Goal: Task Accomplishment & Management: Use online tool/utility

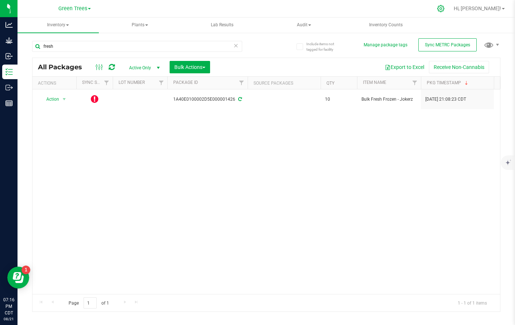
click at [444, 11] on icon at bounding box center [440, 8] width 7 height 7
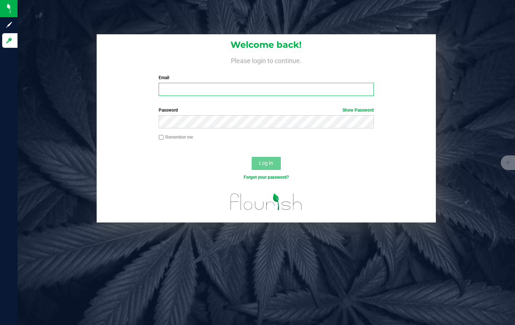
type input "[EMAIL_ADDRESS][DOMAIN_NAME]"
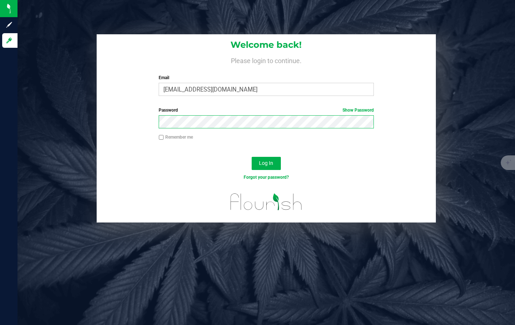
click at [266, 163] on button "Log In" at bounding box center [266, 163] width 29 height 13
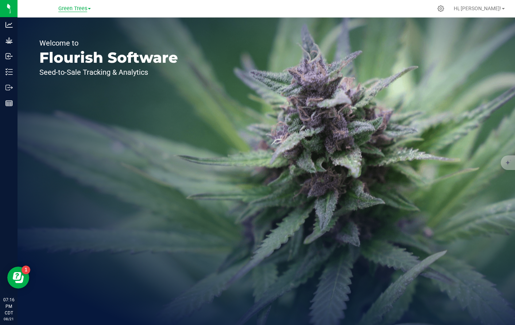
click at [70, 9] on span "Green Trees" at bounding box center [72, 8] width 29 height 7
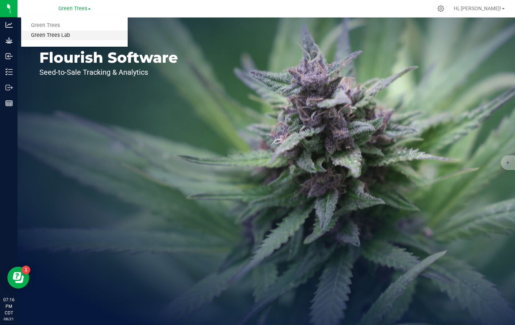
click at [69, 36] on link "Green Trees Lab" at bounding box center [74, 36] width 106 height 10
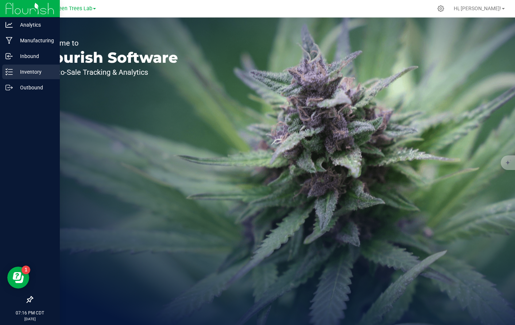
click at [31, 70] on p "Inventory" at bounding box center [35, 71] width 44 height 9
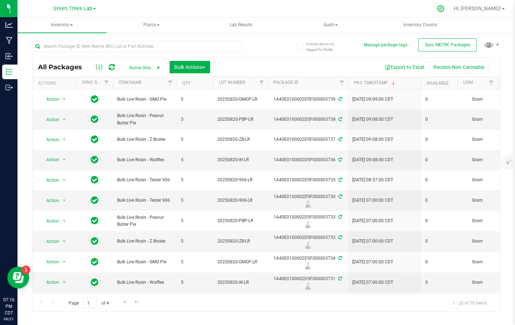
click at [444, 7] on icon at bounding box center [441, 9] width 8 height 8
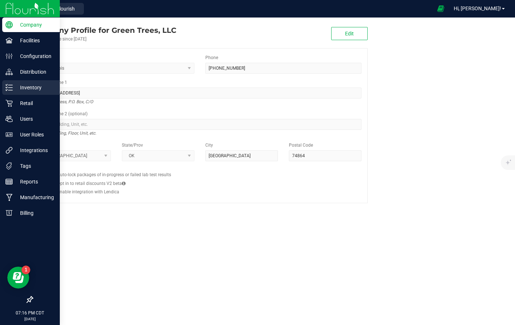
click at [36, 86] on p "Inventory" at bounding box center [35, 87] width 44 height 9
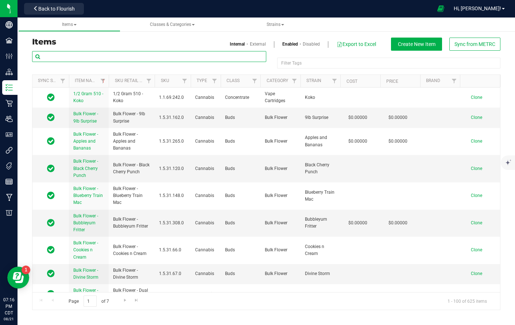
click at [109, 57] on input "text" at bounding box center [149, 56] width 234 height 11
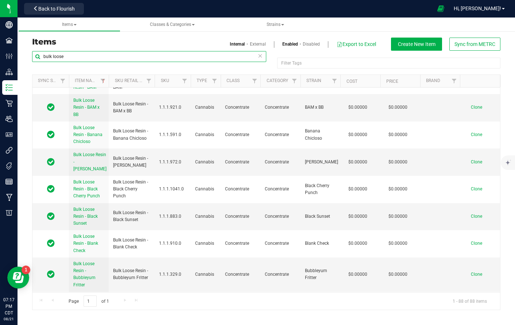
scroll to position [634, 0]
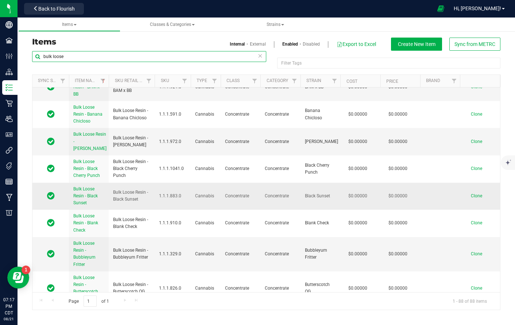
type input "bulk loose"
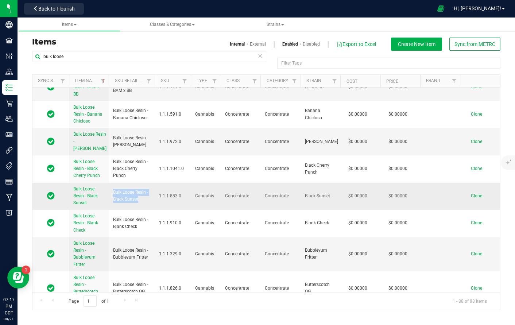
drag, startPoint x: 113, startPoint y: 186, endPoint x: 145, endPoint y: 194, distance: 32.7
click at [145, 194] on span "Bulk Loose Resin - Black Sunset" at bounding box center [131, 196] width 37 height 14
copy span "Bulk Loose Resin - Black Sunset"
click at [477, 193] on span "Clone" at bounding box center [476, 195] width 11 height 5
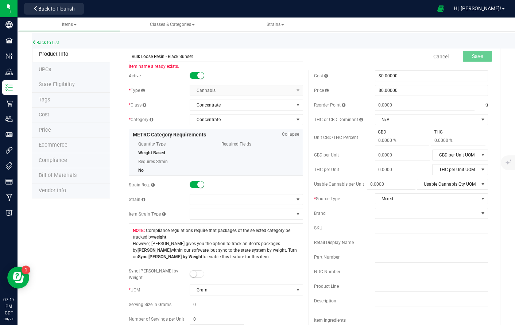
drag, startPoint x: 168, startPoint y: 56, endPoint x: 225, endPoint y: 61, distance: 57.1
click at [225, 61] on input "Bulk Loose Resin - Black Sunset" at bounding box center [216, 56] width 174 height 11
type input "Bulk Loose Resin - Jokerz"
click at [218, 201] on span at bounding box center [241, 199] width 103 height 10
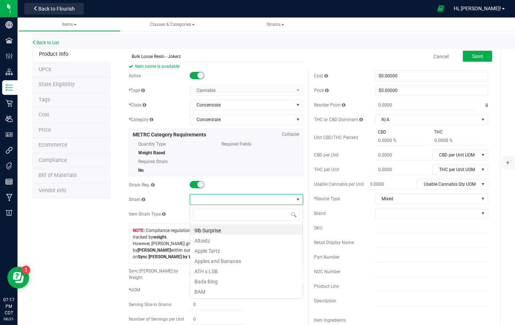
scroll to position [11, 113]
type input "joker"
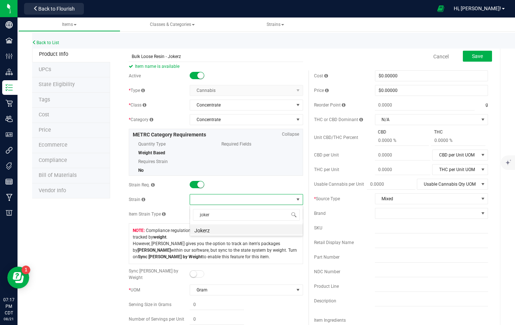
click at [209, 228] on li "Jokerz" at bounding box center [246, 229] width 113 height 10
click at [477, 59] on button "Save" at bounding box center [477, 56] width 29 height 11
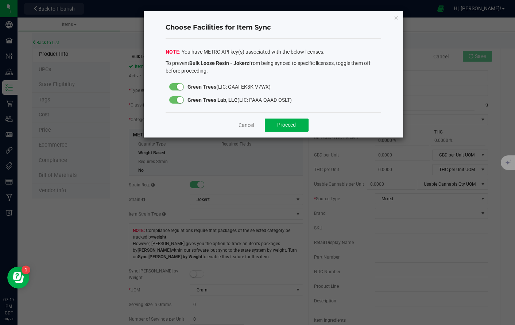
click at [174, 84] on div at bounding box center [176, 86] width 15 height 7
click at [287, 124] on span "Proceed" at bounding box center [286, 125] width 19 height 6
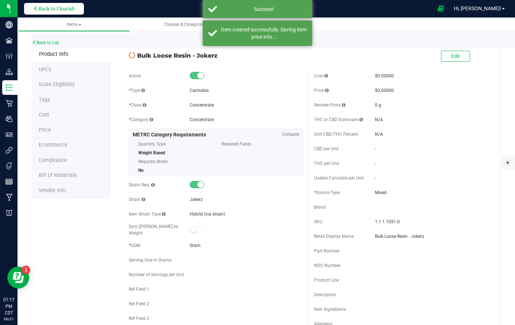
click at [50, 9] on span "Back to Flourish" at bounding box center [56, 9] width 36 height 6
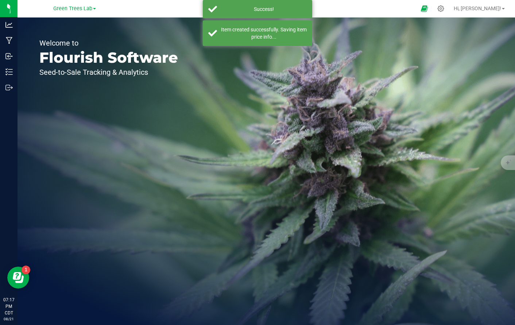
click at [50, 8] on div "Green Trees Lab Green Trees Green Trees Lab" at bounding box center [74, 8] width 106 height 11
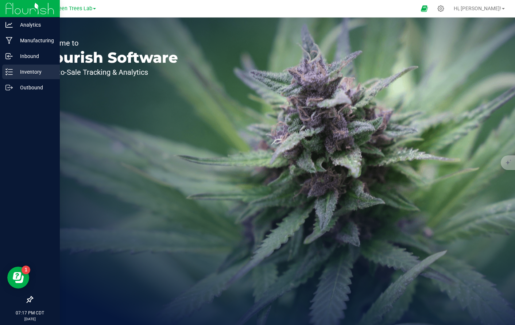
click at [23, 74] on p "Inventory" at bounding box center [35, 71] width 44 height 9
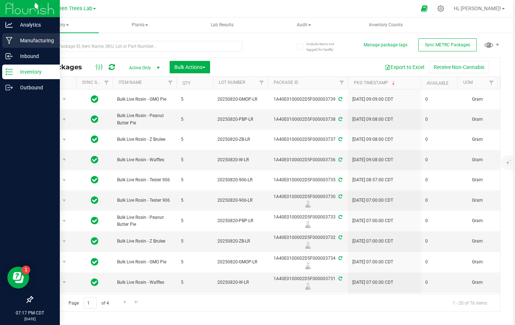
click at [30, 40] on p "Manufacturing" at bounding box center [35, 40] width 44 height 9
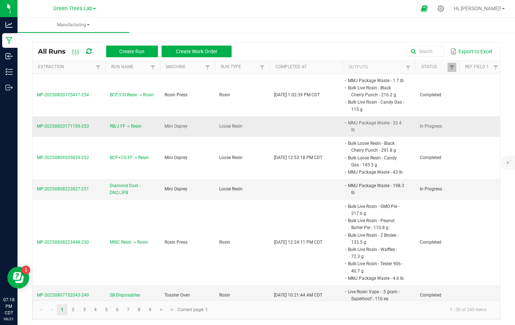
scroll to position [2, 0]
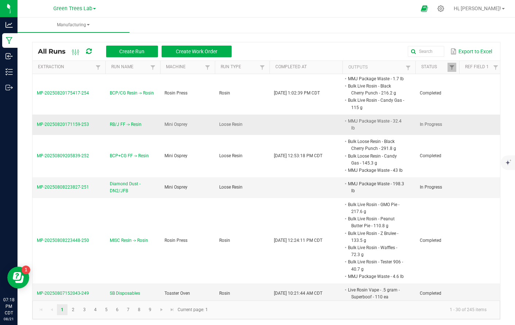
click at [74, 124] on span "MP-20250820171159-253" at bounding box center [63, 124] width 52 height 5
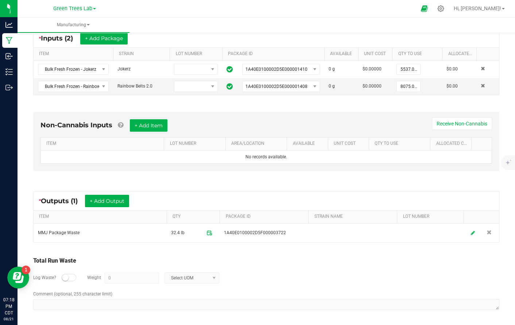
scroll to position [141, 0]
click at [121, 203] on button "+ Add Output" at bounding box center [107, 201] width 44 height 12
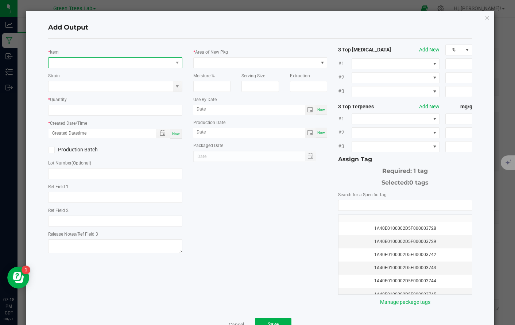
click at [75, 59] on span "NO DATA FOUND" at bounding box center [110, 63] width 124 height 10
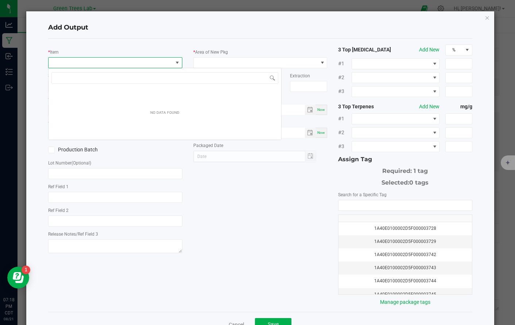
scroll to position [11, 134]
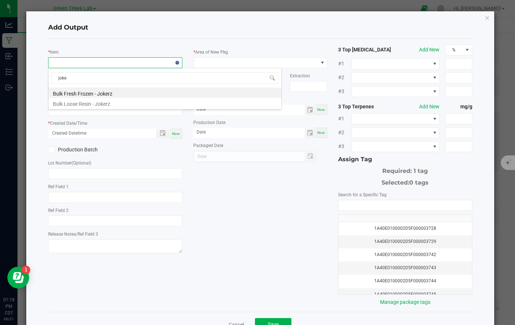
type input "joker"
click at [74, 101] on li "Bulk Loose Resin - Jokerz" at bounding box center [164, 103] width 233 height 10
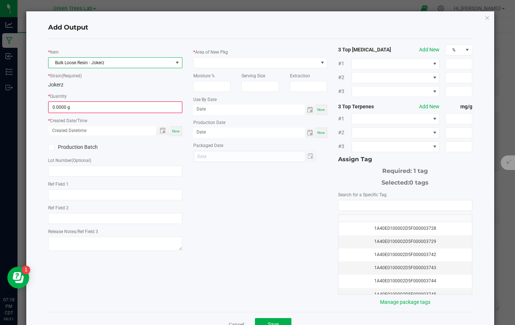
click at [78, 113] on div "* Item Bulk Loose Resin - Jokerz * Strain (Required) Jokerz * Quantity 0.0000 g…" at bounding box center [115, 148] width 145 height 208
click at [77, 107] on input "0" at bounding box center [115, 107] width 132 height 10
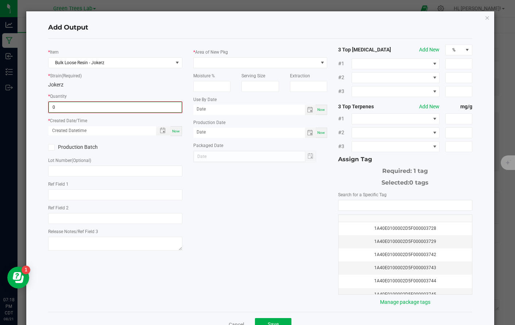
click at [77, 107] on input "0" at bounding box center [115, 107] width 132 height 10
type input "170.2000 g"
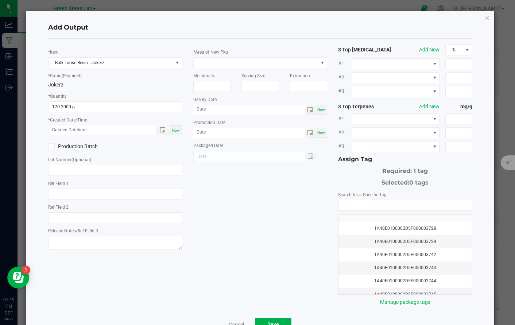
click at [178, 131] on span "Now" at bounding box center [176, 130] width 8 height 4
type input "[DATE] 7:19 PM"
type input "[DATE]"
click at [213, 47] on div "* Area of New Pkg Moisture % Serving Size Extraction Use By Date Now Production…" at bounding box center [260, 103] width 145 height 118
click at [211, 60] on span at bounding box center [256, 63] width 124 height 10
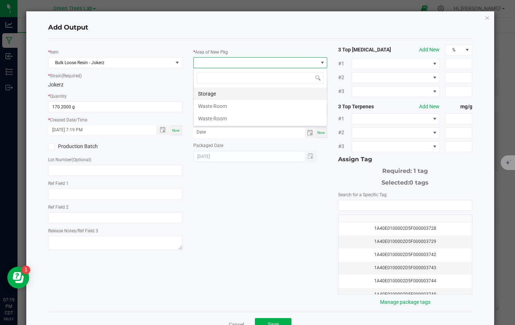
click at [210, 95] on li "Storage" at bounding box center [260, 94] width 133 height 12
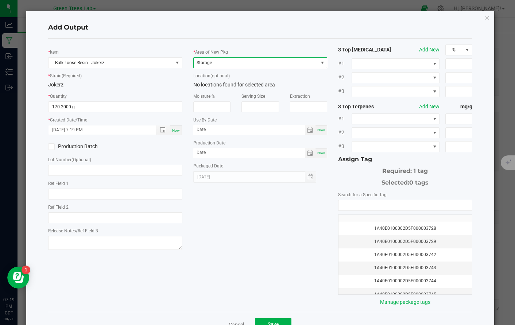
click at [53, 147] on icon at bounding box center [51, 147] width 5 height 0
click at [0, 0] on input "Production Batch" at bounding box center [0, 0] width 0 height 0
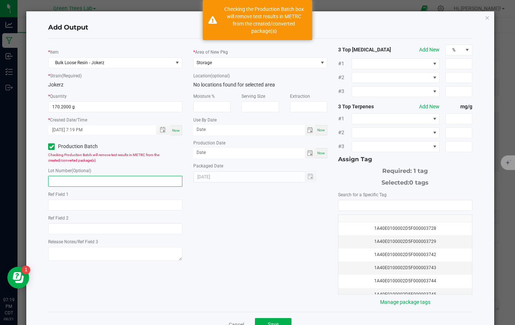
click at [55, 181] on input "text" at bounding box center [115, 181] width 134 height 11
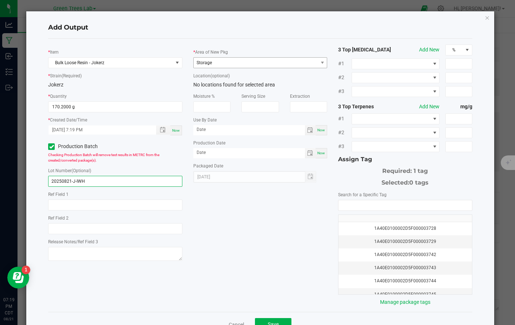
type input "20250821-J-IWH"
click at [214, 63] on span "Storage" at bounding box center [256, 63] width 124 height 10
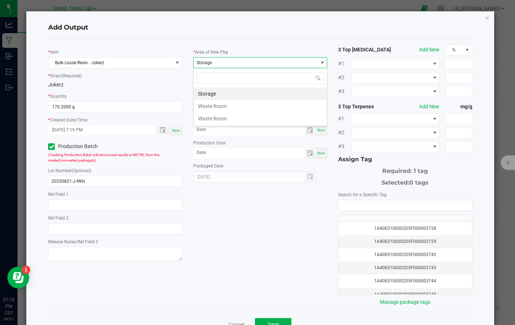
click at [213, 96] on li "Storage" at bounding box center [260, 94] width 133 height 12
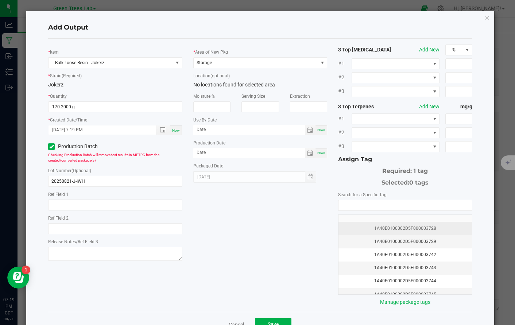
click at [411, 233] on td "1A40E0100002D5F000003728" at bounding box center [404, 228] width 133 height 13
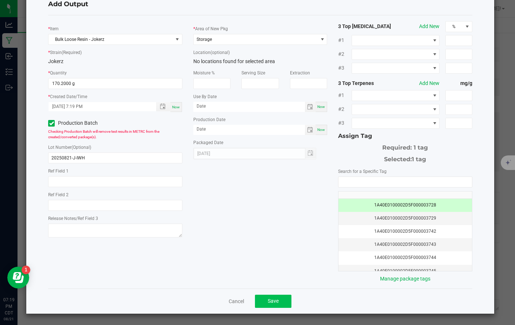
scroll to position [23, 0]
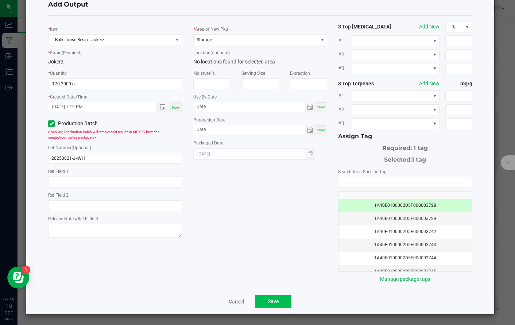
click at [272, 304] on span "Save" at bounding box center [273, 301] width 11 height 6
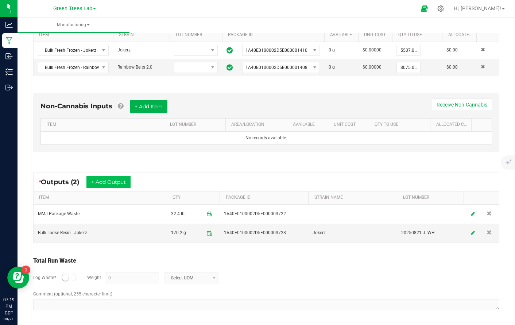
scroll to position [160, 0]
click at [110, 181] on button "+ Add Output" at bounding box center [108, 182] width 44 height 12
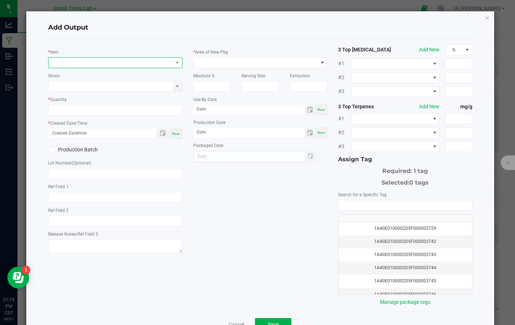
click at [68, 57] on span "NO DATA FOUND" at bounding box center [115, 62] width 134 height 11
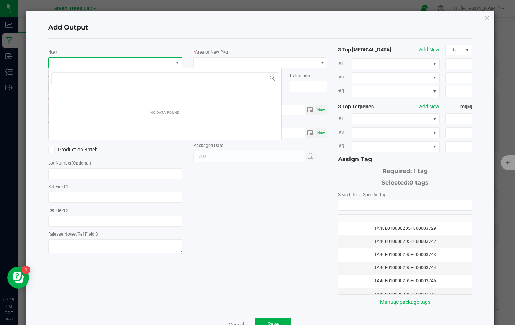
scroll to position [11, 134]
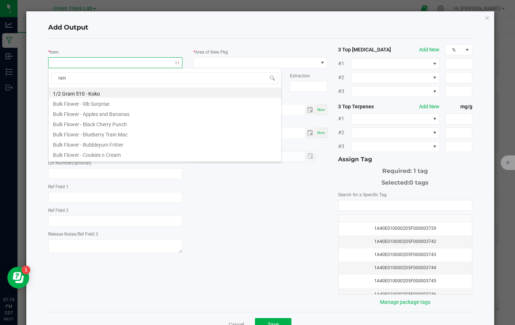
type input "rainb"
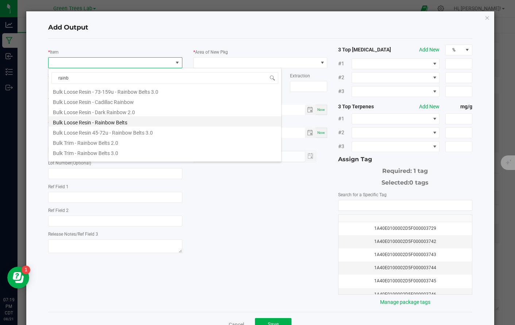
click at [71, 121] on li "Bulk Loose Resin - Rainbow Belts" at bounding box center [164, 121] width 233 height 10
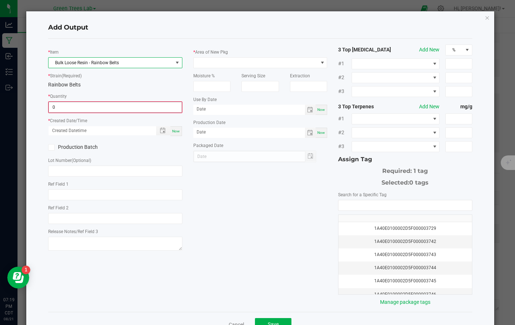
click at [59, 107] on input "0" at bounding box center [115, 107] width 132 height 10
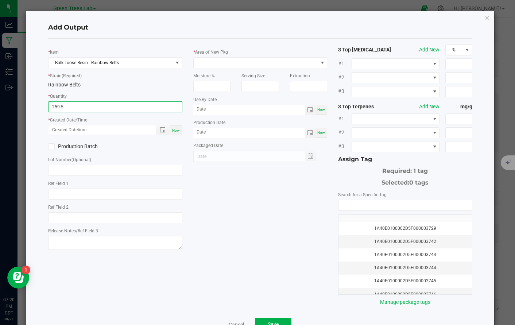
type input "259.5000 g"
click at [175, 129] on span "Now" at bounding box center [176, 130] width 8 height 4
type input "[DATE] 7:20 PM"
type input "[DATE]"
click at [49, 147] on icon at bounding box center [51, 147] width 5 height 0
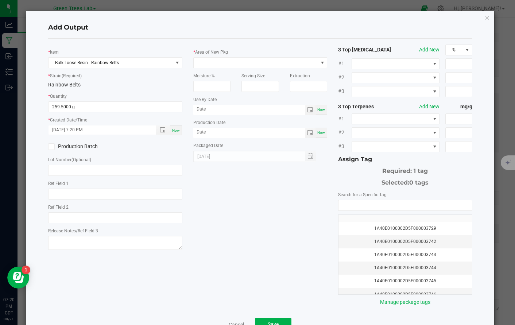
click at [0, 0] on input "Production Batch" at bounding box center [0, 0] width 0 height 0
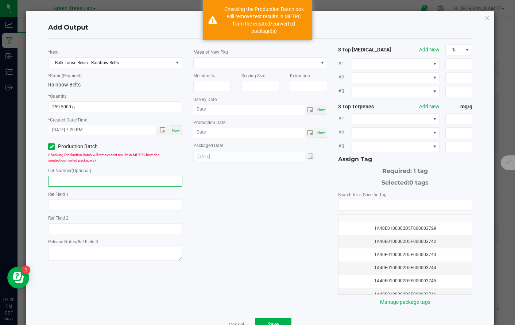
click at [55, 177] on input "text" at bounding box center [115, 181] width 134 height 11
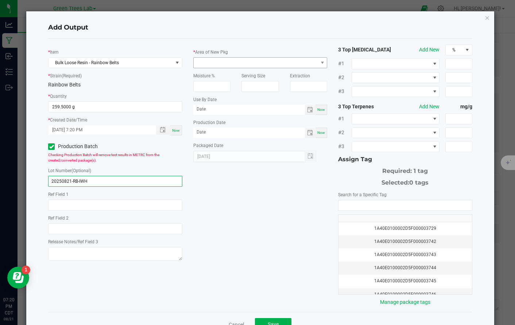
type input "20250821-RB-IWH"
click at [203, 63] on span at bounding box center [256, 63] width 124 height 10
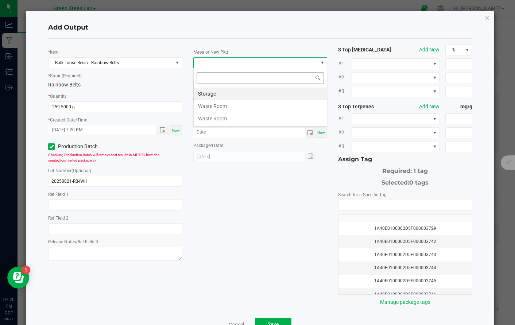
scroll to position [11, 134]
click at [206, 92] on li "Storage" at bounding box center [260, 94] width 133 height 12
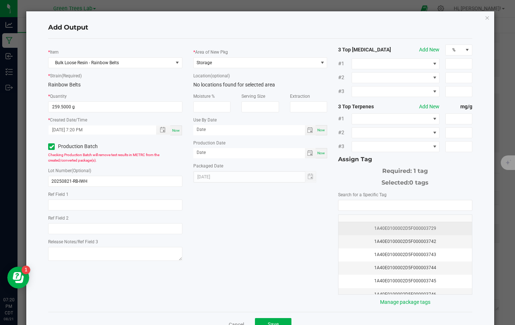
click at [399, 234] on td "1A40E0100002D5F000003729" at bounding box center [404, 228] width 133 height 13
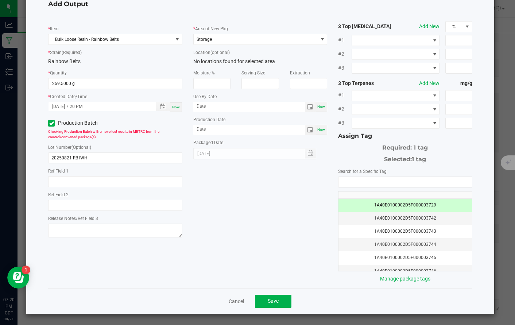
scroll to position [23, 0]
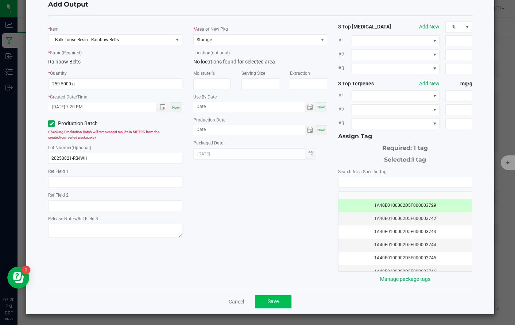
click at [280, 302] on button "Save" at bounding box center [273, 301] width 36 height 13
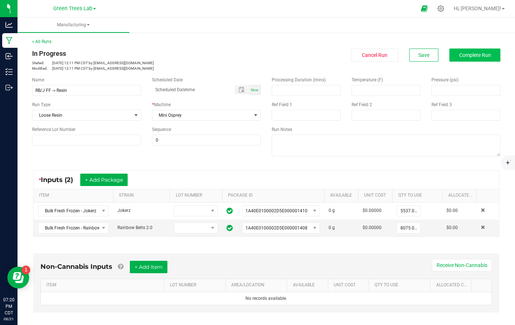
scroll to position [0, 0]
click at [479, 57] on span "Complete Run" at bounding box center [475, 55] width 32 height 6
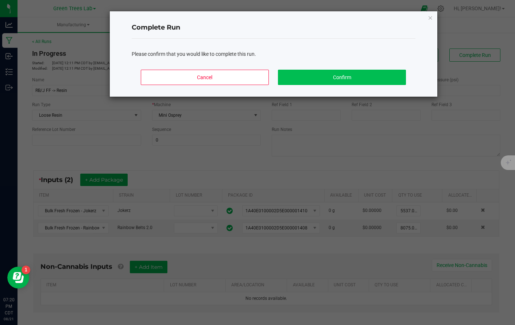
click at [366, 74] on button "Confirm" at bounding box center [342, 77] width 128 height 15
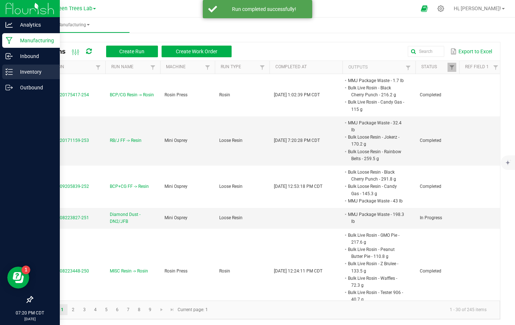
click at [26, 73] on p "Inventory" at bounding box center [35, 71] width 44 height 9
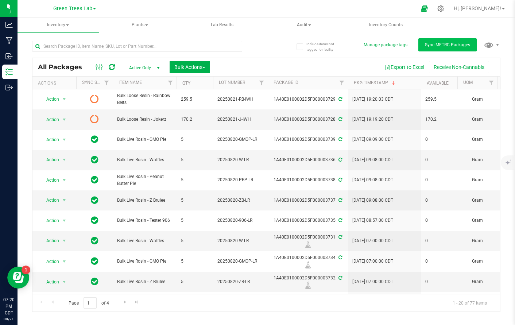
click at [446, 45] on span "Sync METRC Packages" at bounding box center [447, 44] width 45 height 5
